Goal: Task Accomplishment & Management: Use online tool/utility

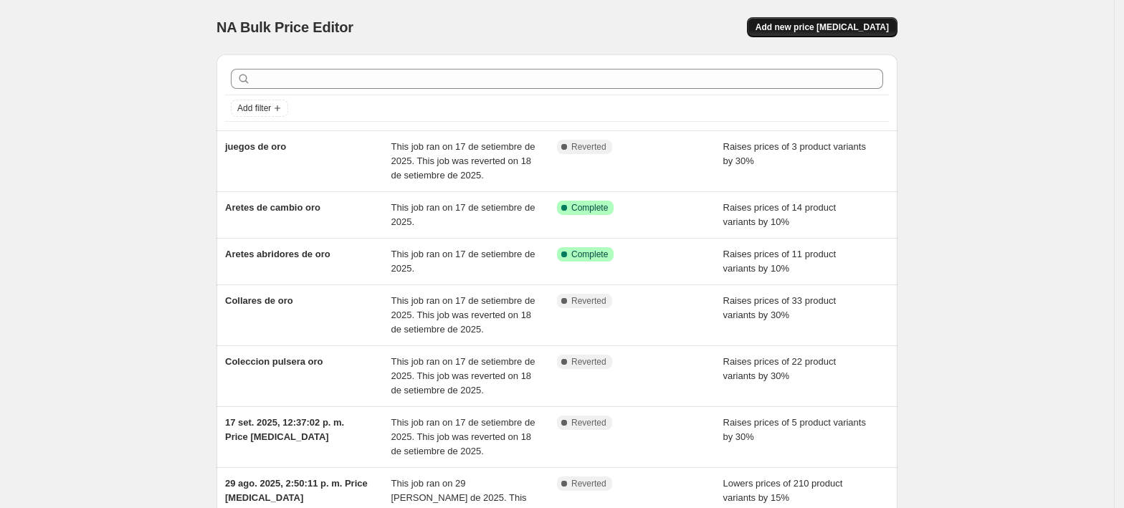
click at [871, 32] on span "Add new price [MEDICAL_DATA]" at bounding box center [821, 26] width 133 height 11
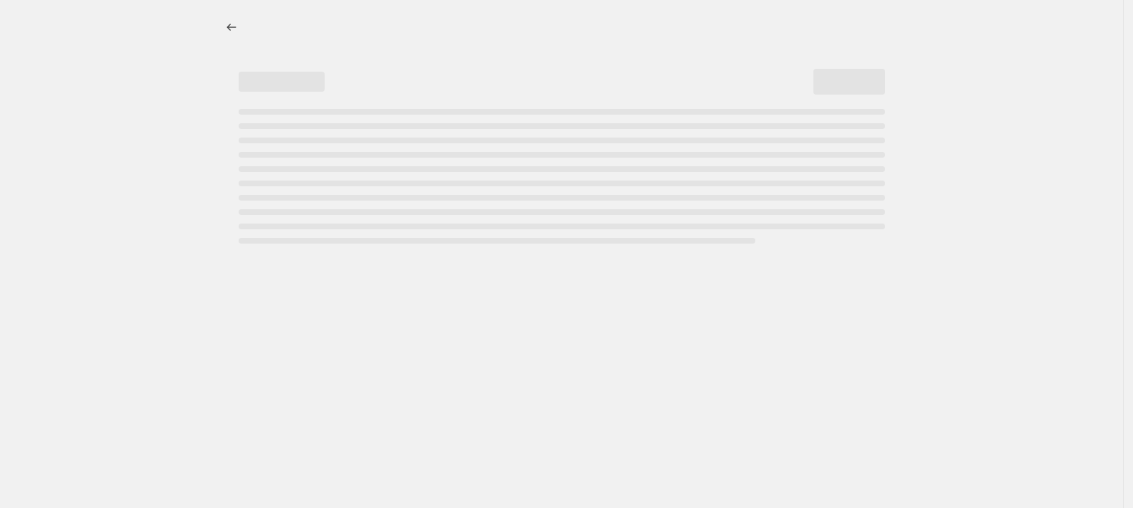
select select "percentage"
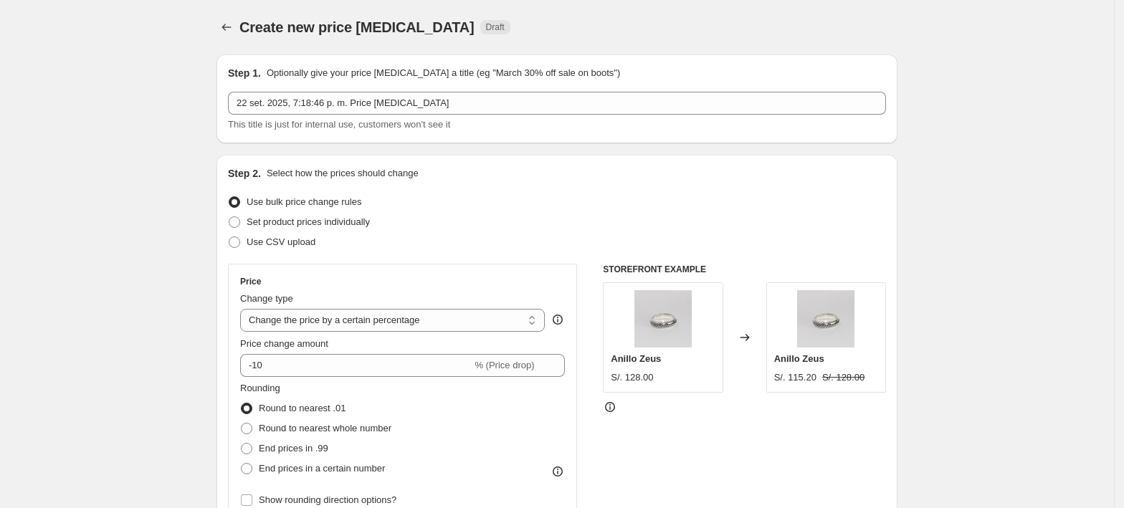
drag, startPoint x: 336, startPoint y: 226, endPoint x: 439, endPoint y: 199, distance: 106.2
click at [337, 226] on span "Set product prices individually" at bounding box center [308, 221] width 123 height 11
click at [229, 217] on input "Set product prices individually" at bounding box center [229, 216] width 1 height 1
radio input "true"
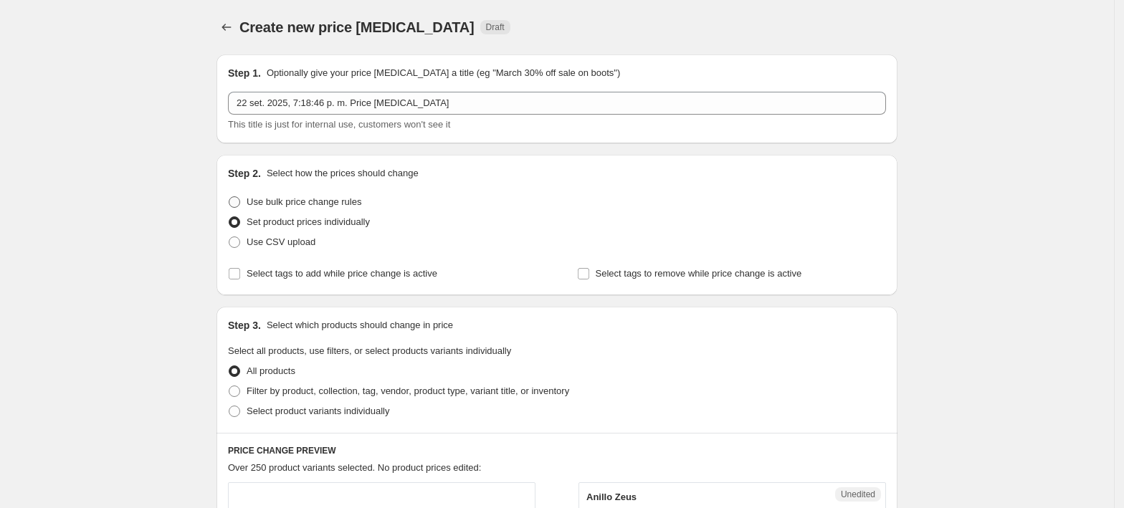
click at [322, 198] on span "Use bulk price change rules" at bounding box center [304, 201] width 115 height 11
click at [229, 197] on input "Use bulk price change rules" at bounding box center [229, 196] width 1 height 1
radio input "true"
select select "percentage"
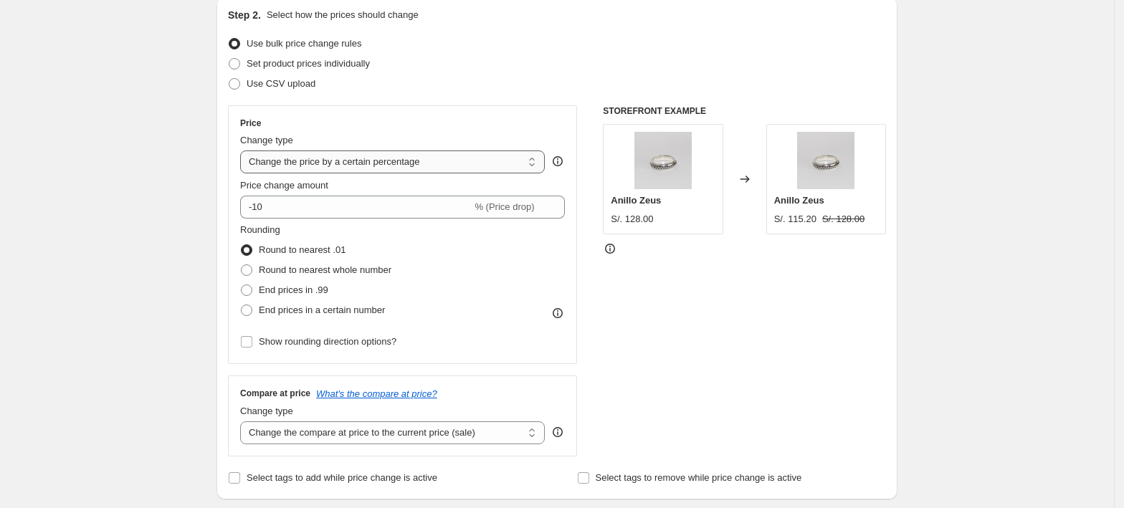
scroll to position [191, 0]
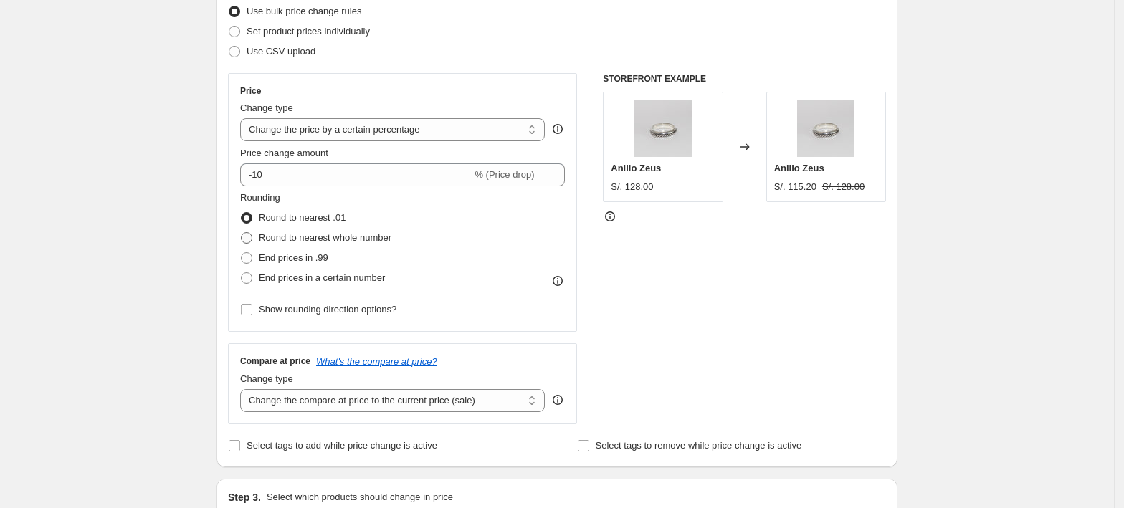
click at [293, 232] on span "Round to nearest whole number" at bounding box center [325, 237] width 133 height 11
click at [242, 232] on input "Round to nearest whole number" at bounding box center [241, 232] width 1 height 1
radio input "true"
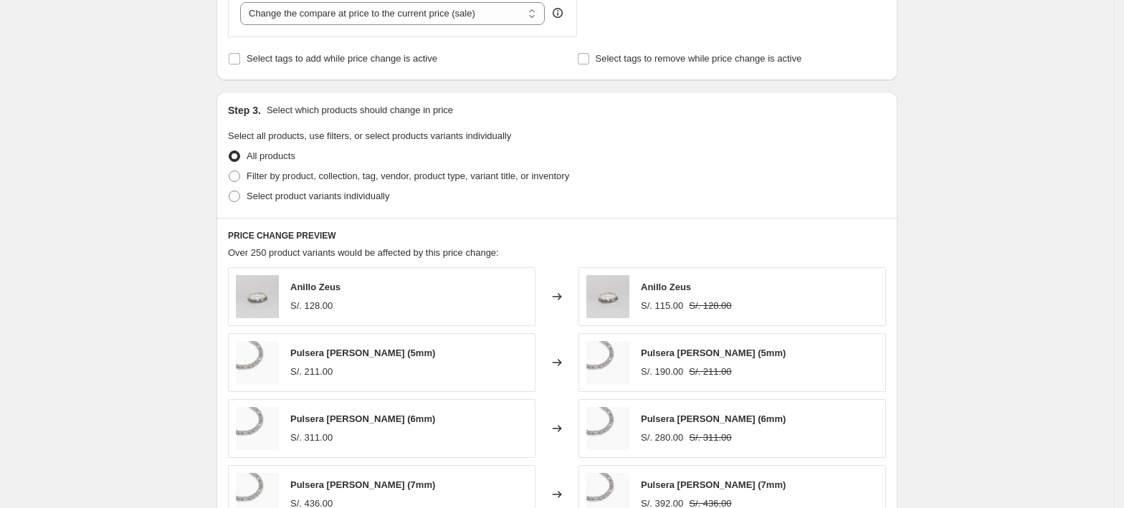
scroll to position [573, 0]
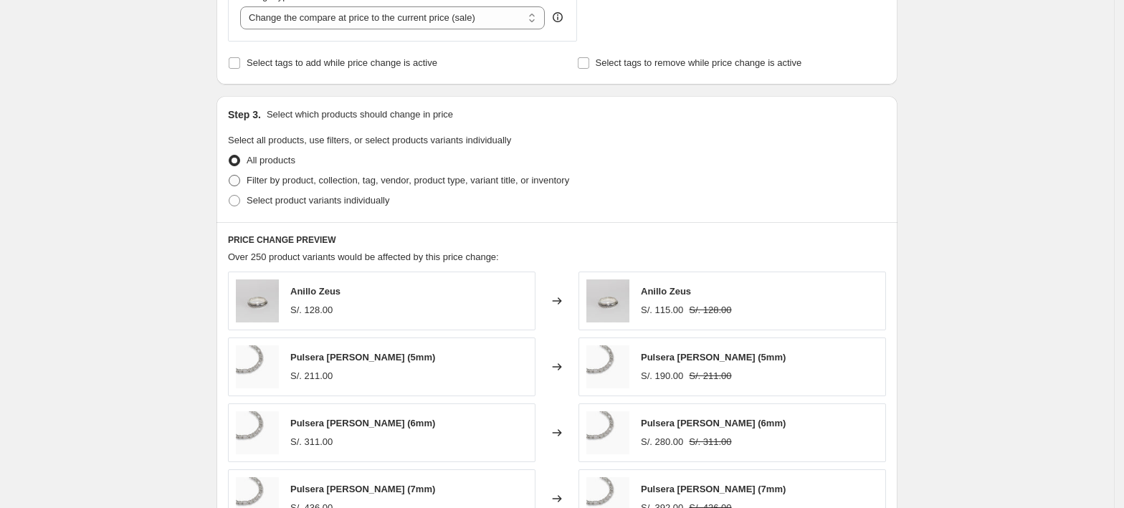
click at [282, 186] on span "Filter by product, collection, tag, vendor, product type, variant title, or inv…" at bounding box center [408, 180] width 322 height 11
click at [229, 176] on input "Filter by product, collection, tag, vendor, product type, variant title, or inv…" at bounding box center [229, 175] width 1 height 1
radio input "true"
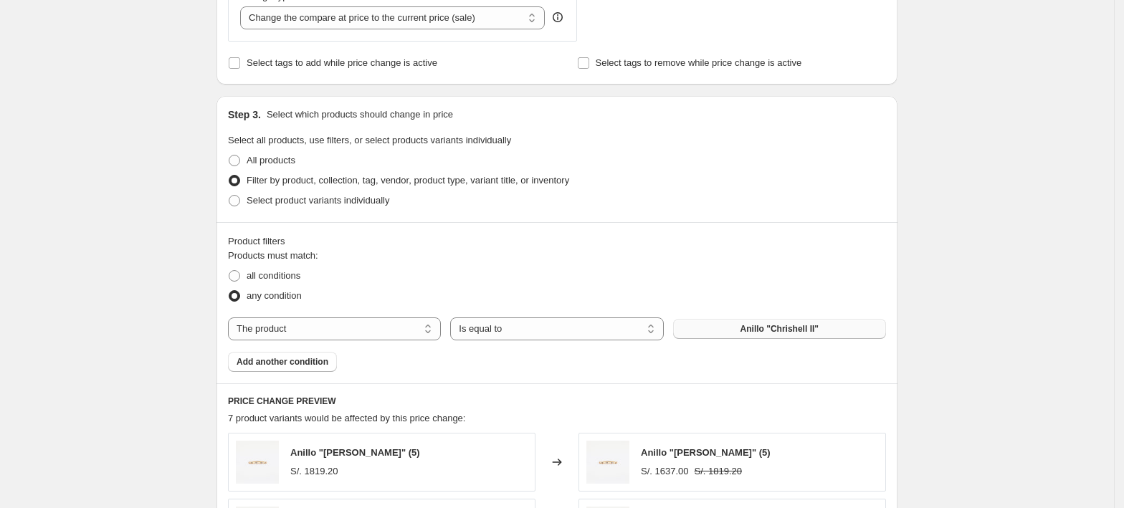
click at [732, 328] on button "Anillo "Chrishell II"" at bounding box center [779, 329] width 213 height 20
click at [388, 330] on select "The product The product's collection The product's tag The product's vendor The…" at bounding box center [334, 328] width 213 height 23
select select "collection"
click at [811, 334] on button "Anillos" at bounding box center [779, 329] width 213 height 20
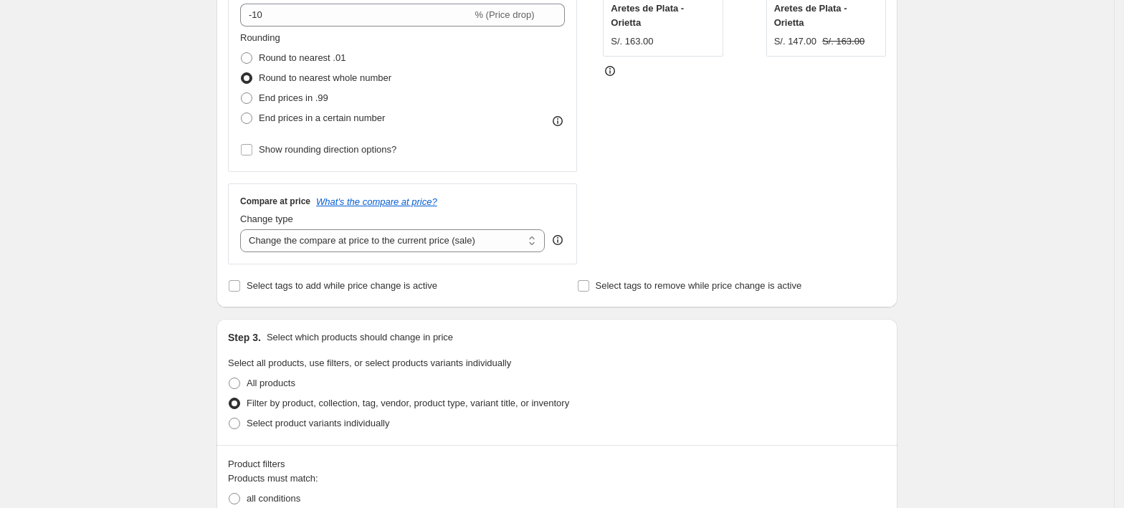
scroll to position [287, 0]
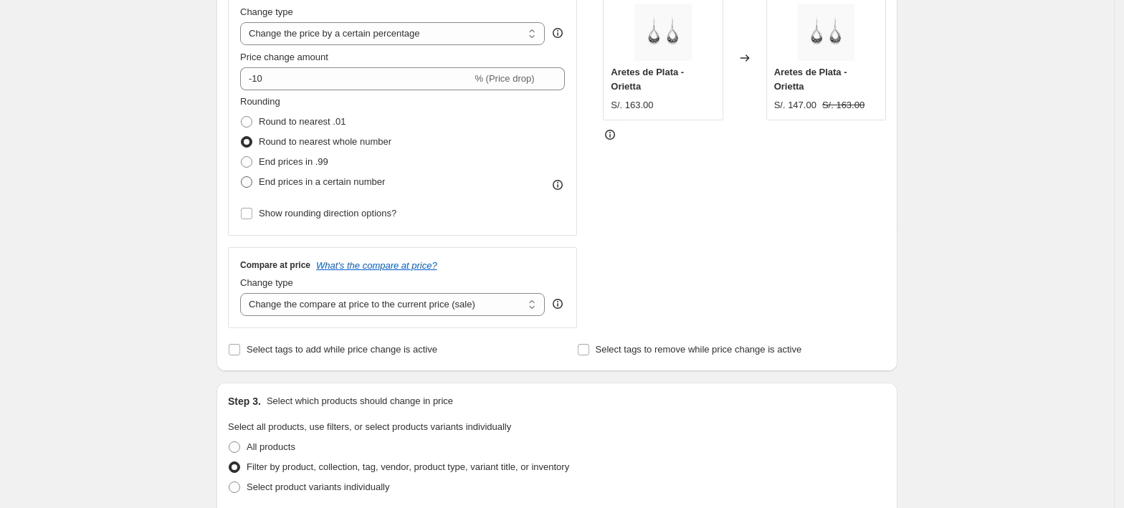
click at [318, 176] on span "End prices in a certain number" at bounding box center [322, 181] width 126 height 11
click at [242, 176] on input "End prices in a certain number" at bounding box center [241, 176] width 1 height 1
radio input "true"
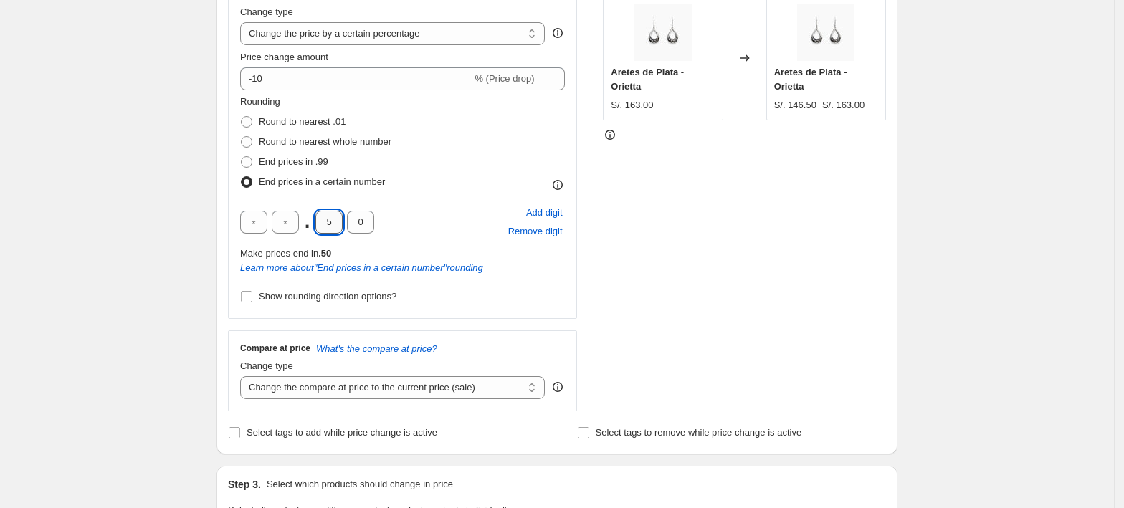
drag, startPoint x: 338, startPoint y: 221, endPoint x: 320, endPoint y: 224, distance: 18.9
click at [320, 224] on input "5" at bounding box center [328, 222] width 27 height 23
type input "9"
click at [743, 232] on div "STOREFRONT EXAMPLE Aretes de Plata - Orietta S/. 163.00 Changed to Aretes de Pl…" at bounding box center [744, 194] width 283 height 434
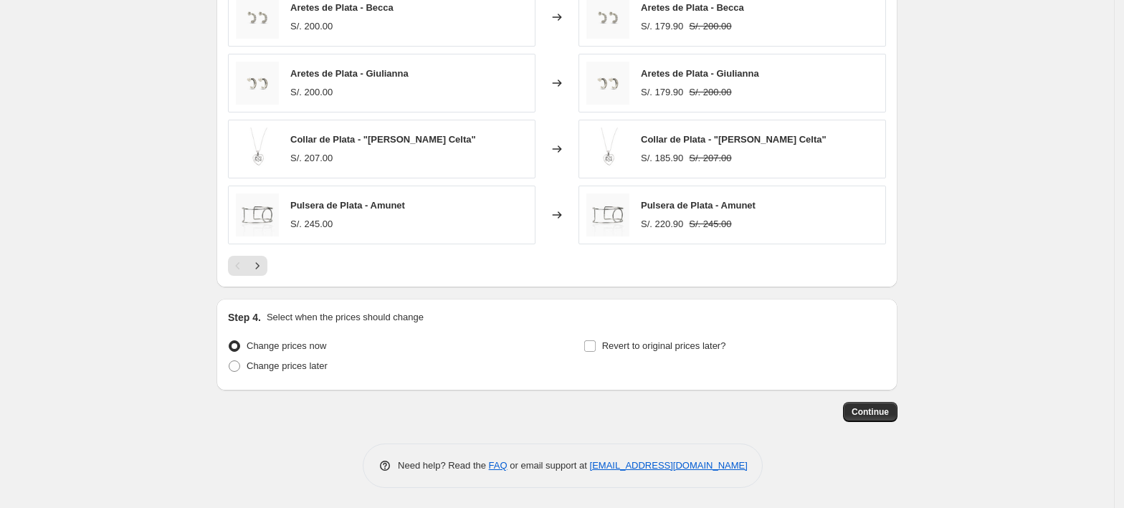
scroll to position [1173, 0]
click at [596, 343] on span at bounding box center [589, 344] width 13 height 13
click at [596, 343] on input "Revert to original prices later?" at bounding box center [589, 344] width 11 height 11
checkbox input "true"
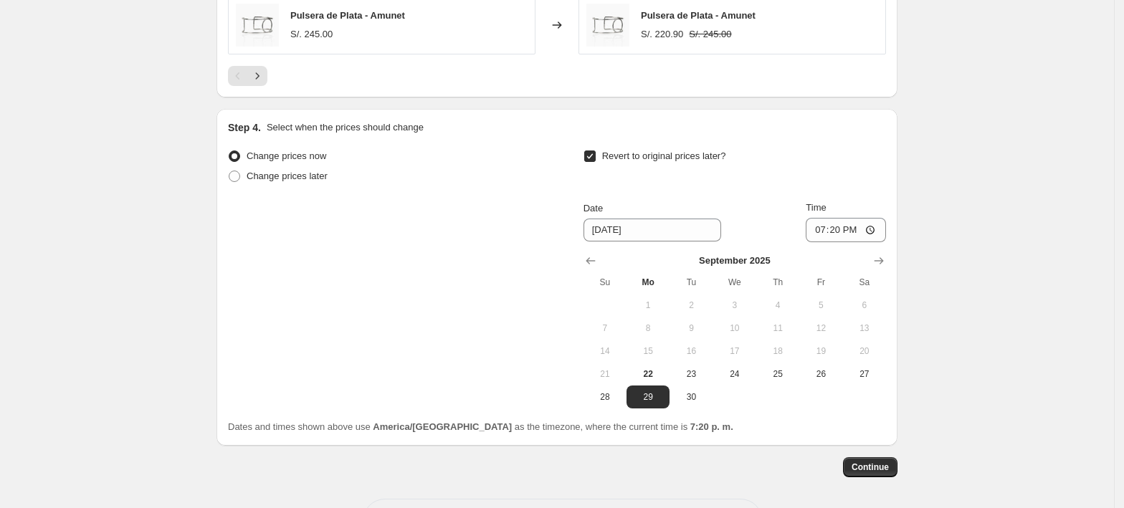
scroll to position [1364, 0]
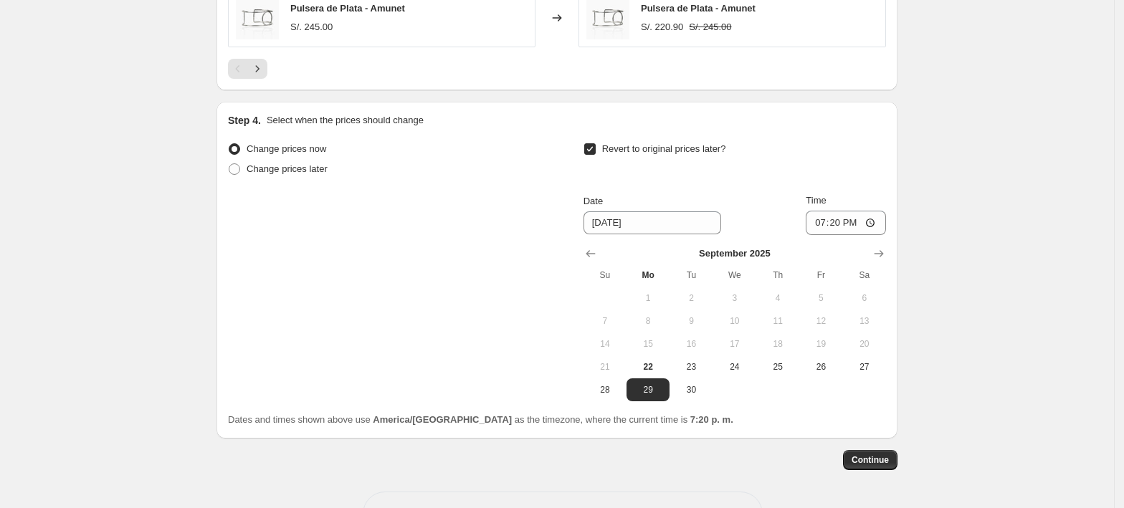
click at [510, 319] on div "Change prices now Change prices later Revert to original prices later? Date 9/2…" at bounding box center [557, 270] width 658 height 262
click at [658, 373] on span "22" at bounding box center [648, 366] width 32 height 11
type input "9/22/2025"
click at [846, 227] on input "19:20" at bounding box center [845, 223] width 80 height 24
type input "23:59"
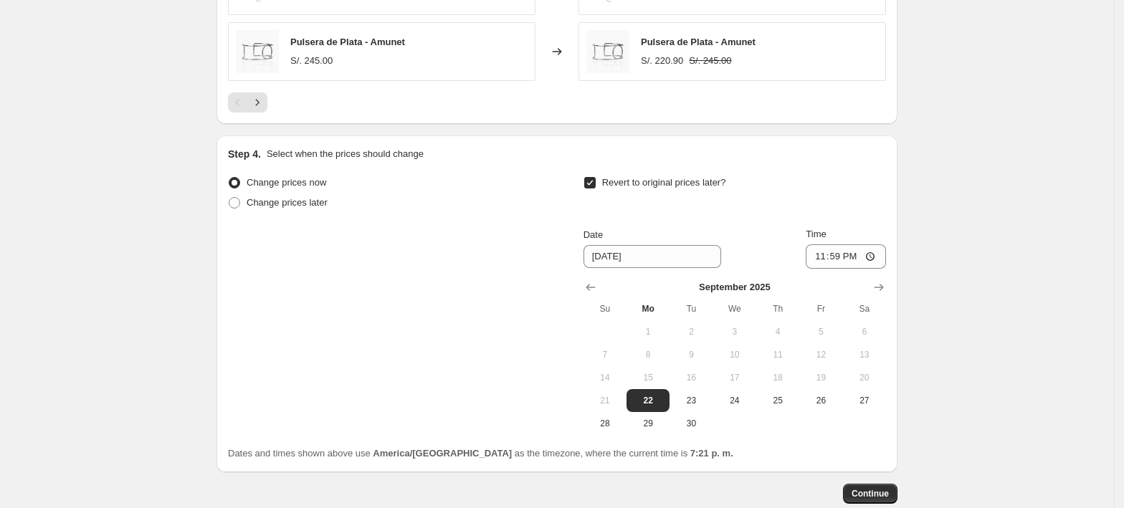
scroll to position [1419, 0]
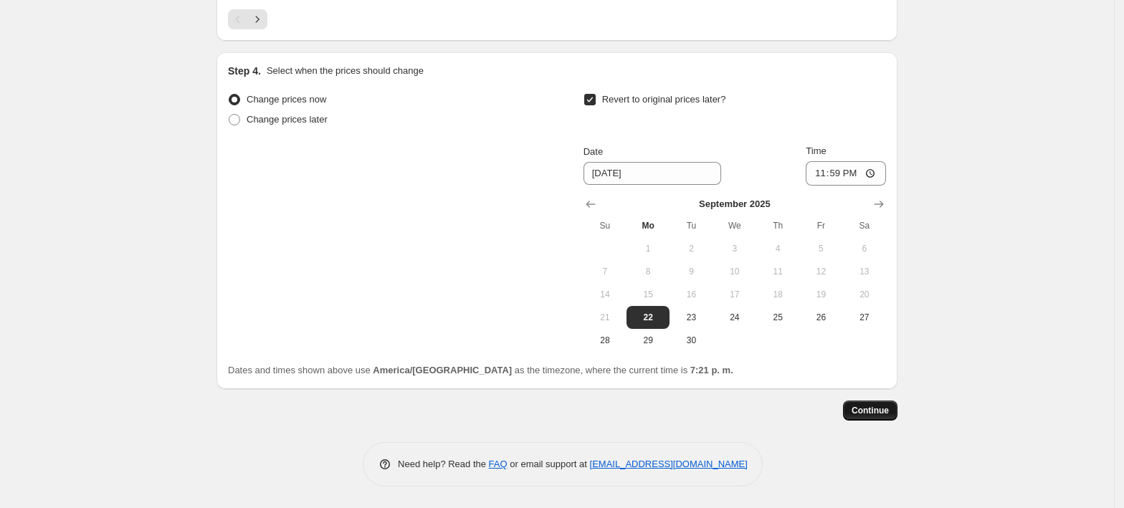
click at [886, 414] on span "Continue" at bounding box center [869, 410] width 37 height 11
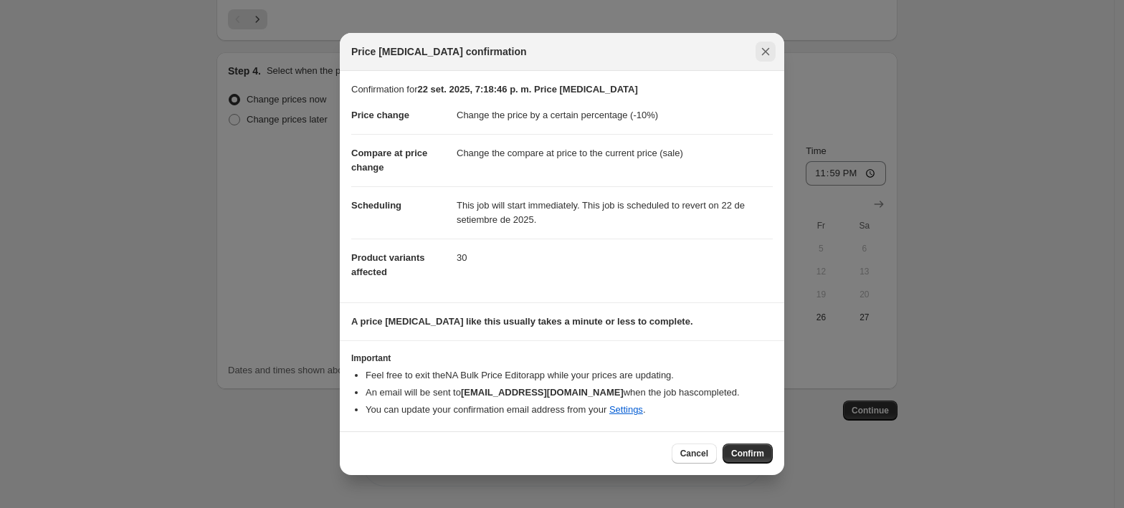
click at [767, 55] on icon "Close" at bounding box center [765, 51] width 14 height 14
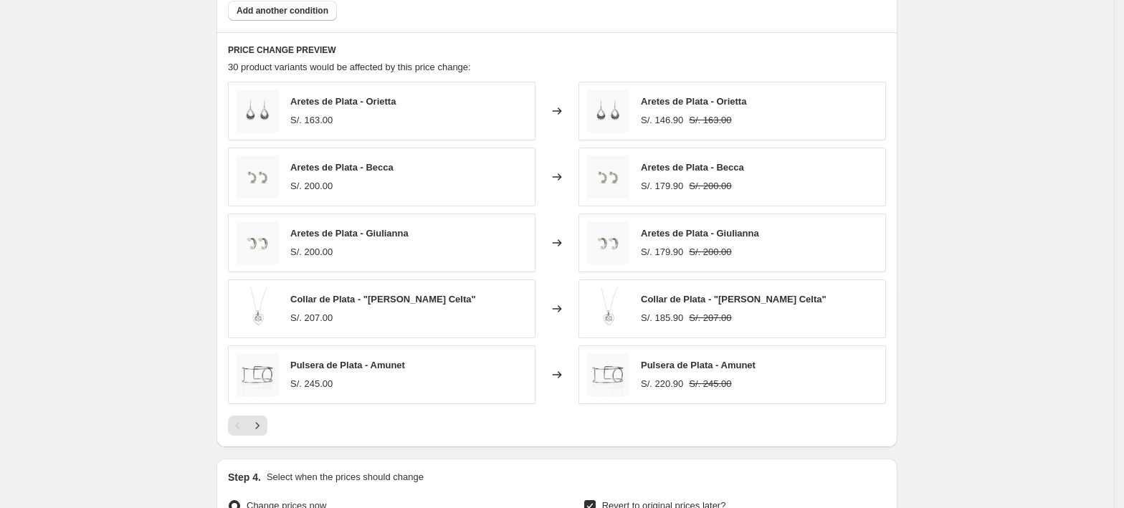
scroll to position [1036, 0]
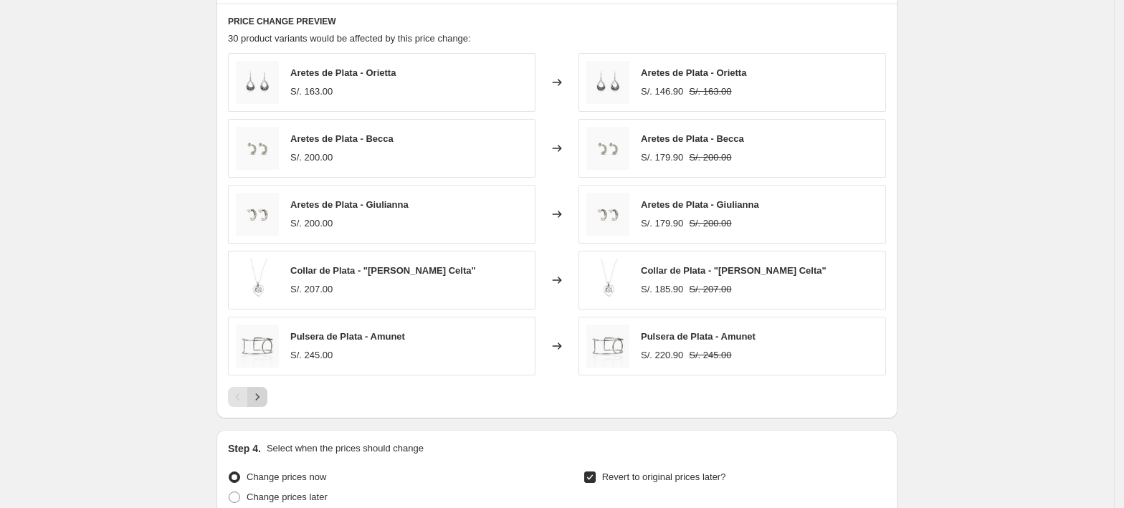
click at [262, 398] on icon "Next" at bounding box center [257, 397] width 14 height 14
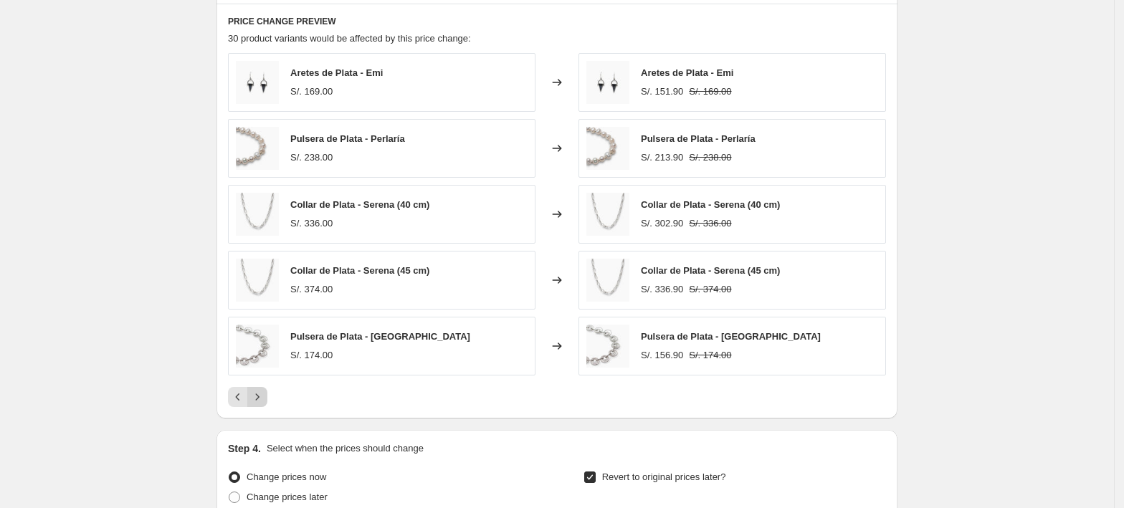
click at [262, 398] on icon "Next" at bounding box center [257, 397] width 14 height 14
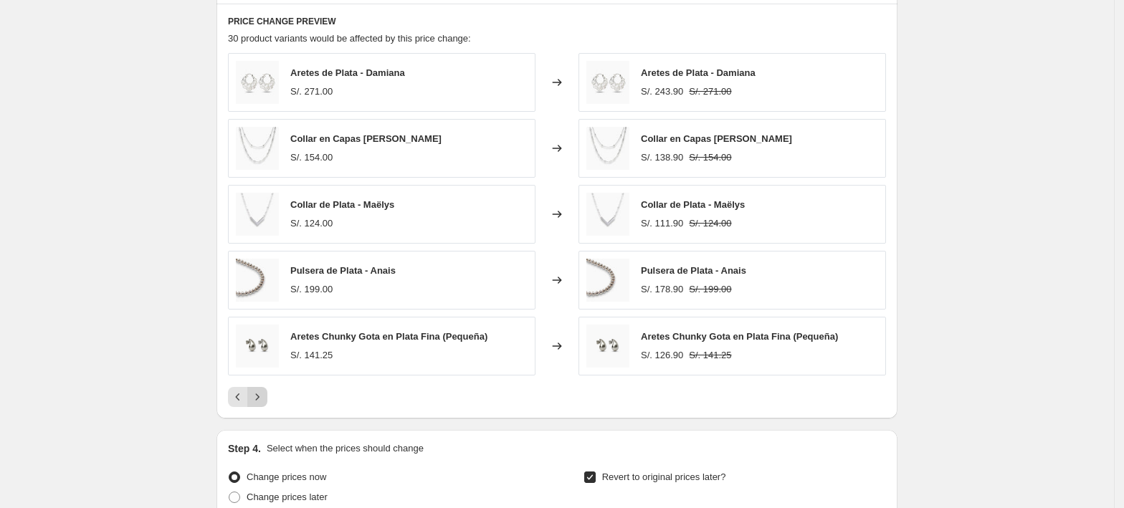
click at [262, 398] on icon "Next" at bounding box center [257, 397] width 14 height 14
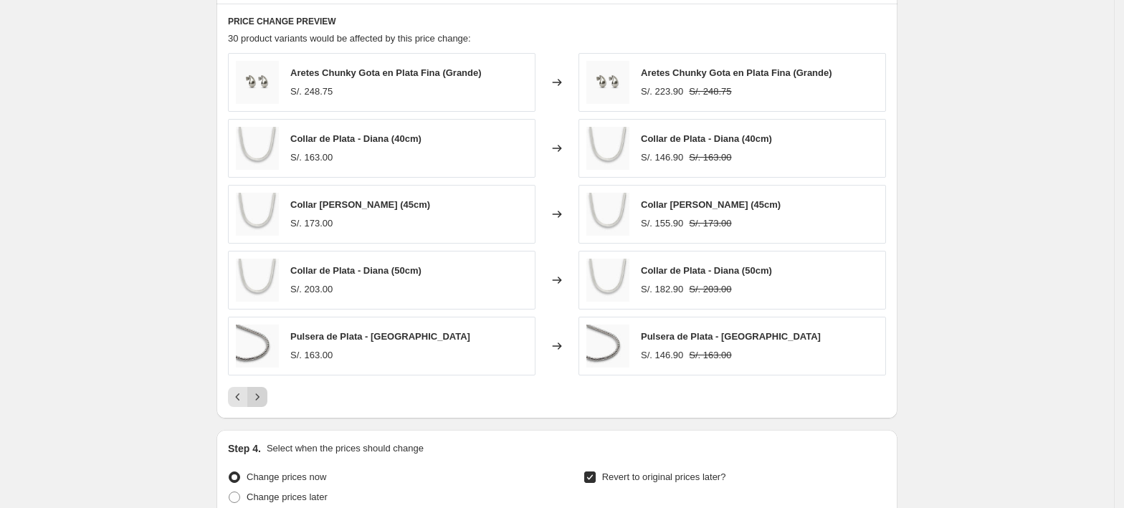
click at [262, 398] on icon "Next" at bounding box center [257, 397] width 14 height 14
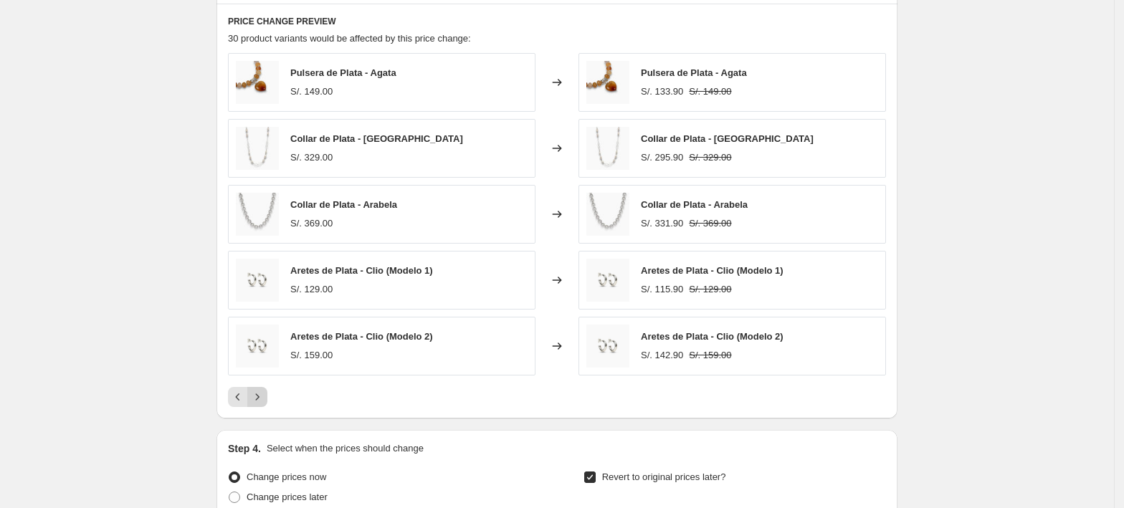
click at [262, 398] on icon "Next" at bounding box center [257, 397] width 14 height 14
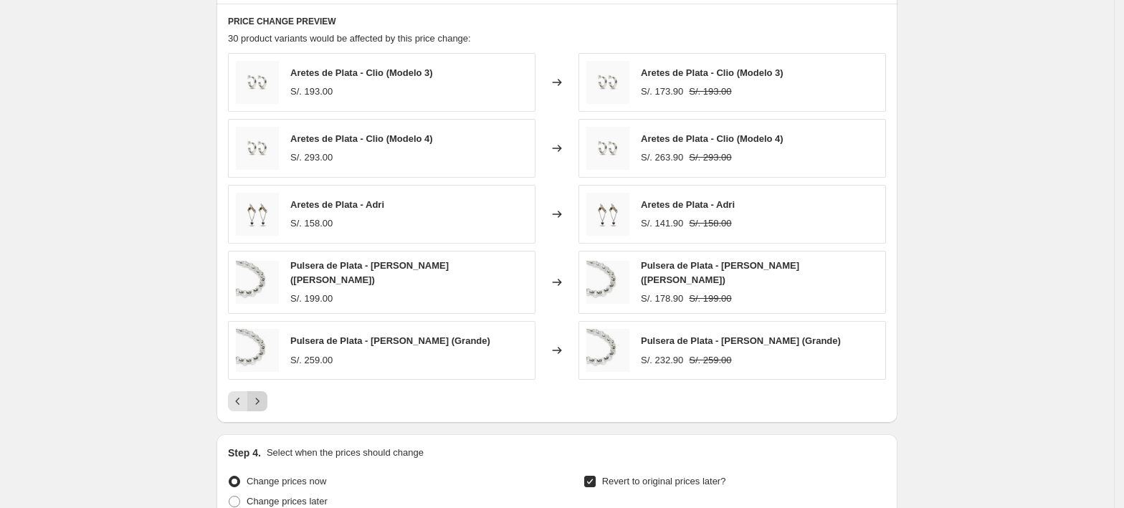
click at [262, 398] on div "Pagination" at bounding box center [257, 401] width 20 height 20
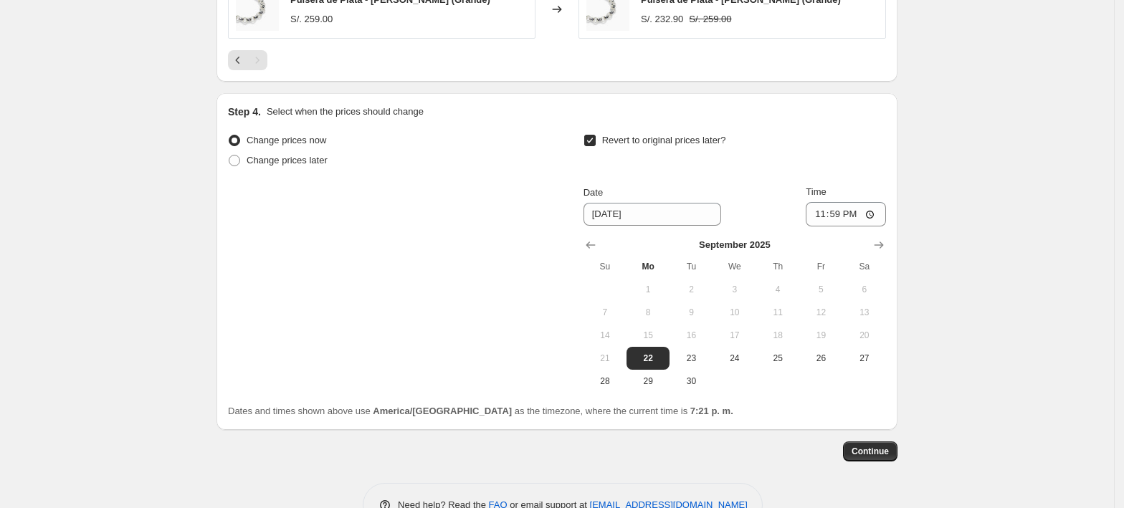
scroll to position [1419, 0]
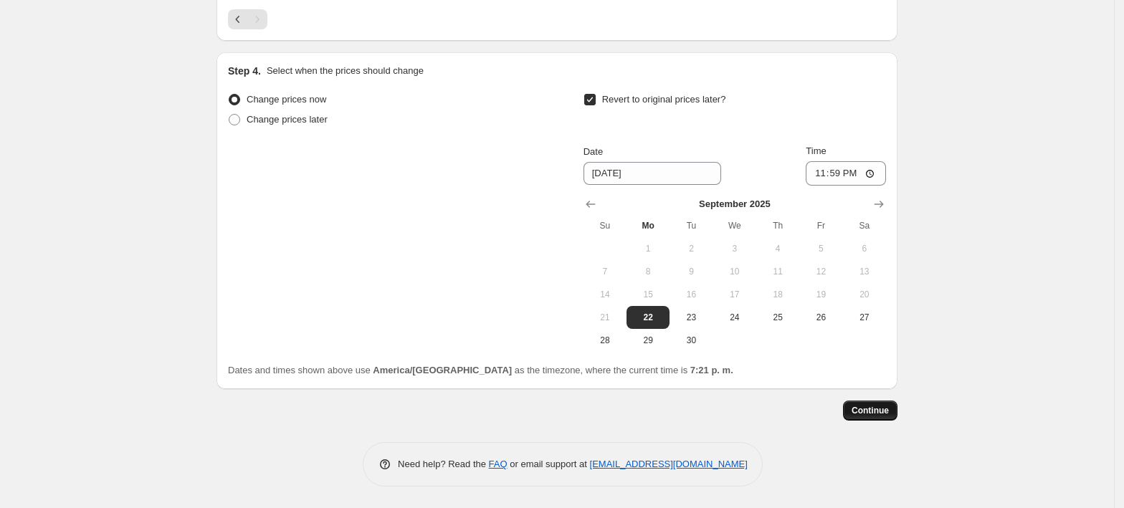
click at [874, 411] on span "Continue" at bounding box center [869, 410] width 37 height 11
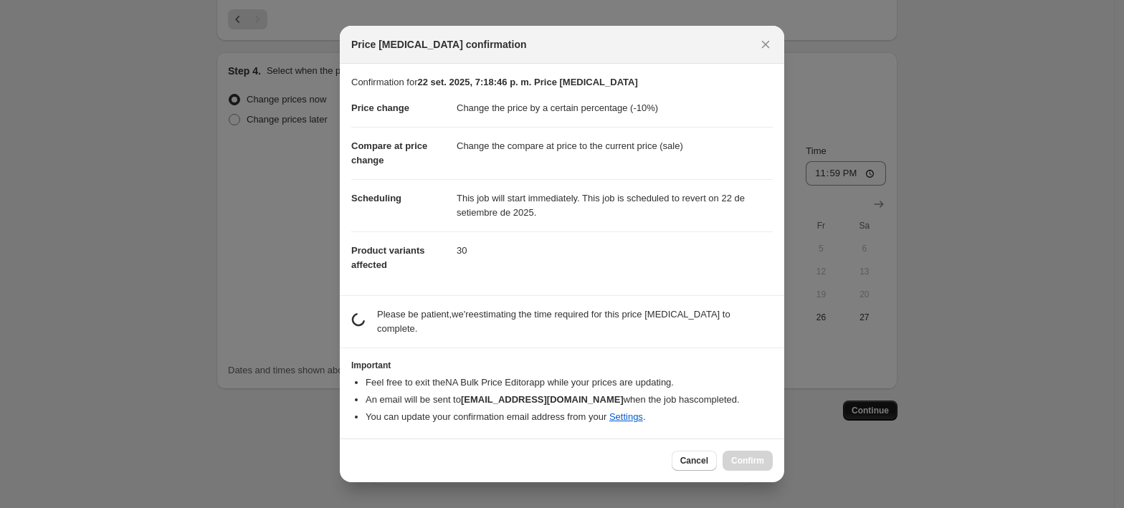
scroll to position [0, 0]
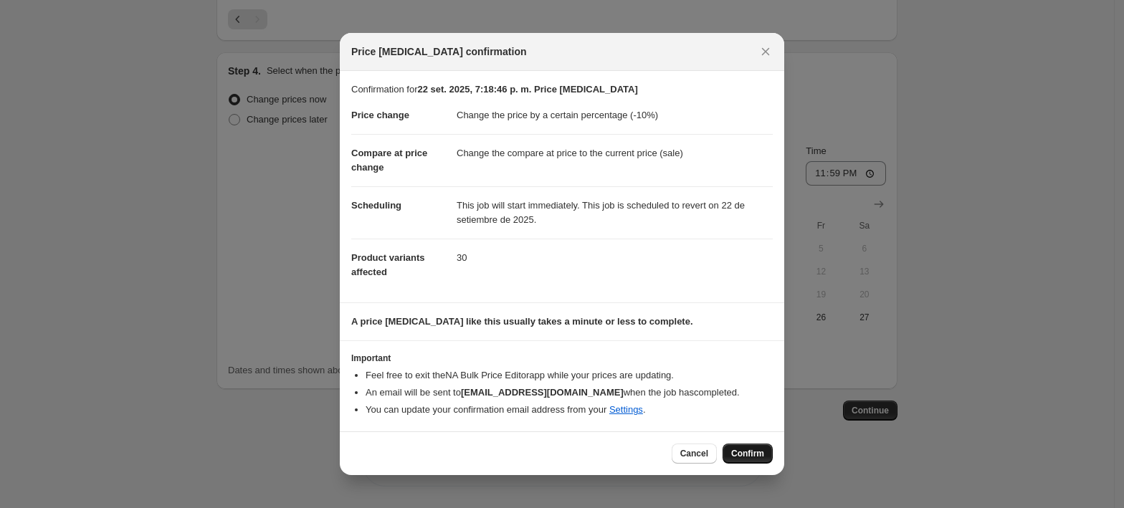
click at [761, 454] on span "Confirm" at bounding box center [747, 453] width 33 height 11
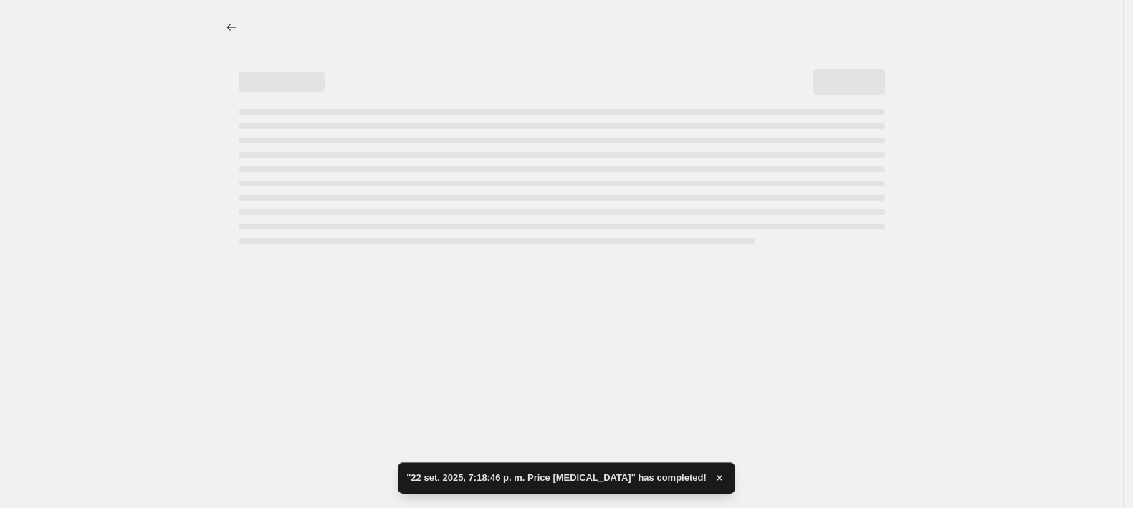
select select "percentage"
select select "collection"
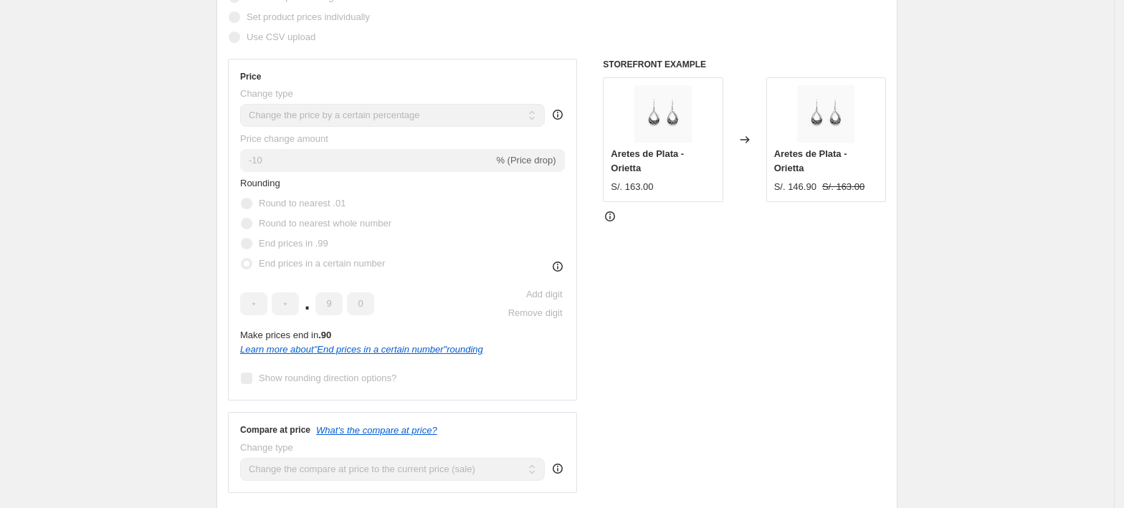
scroll to position [382, 0]
